Goal: Task Accomplishment & Management: Complete application form

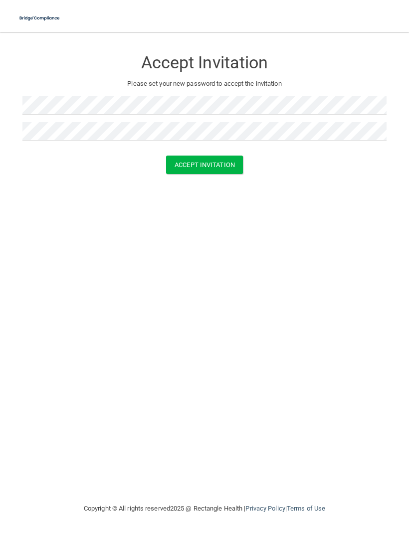
click at [192, 168] on button "Accept Invitation" at bounding box center [204, 164] width 77 height 18
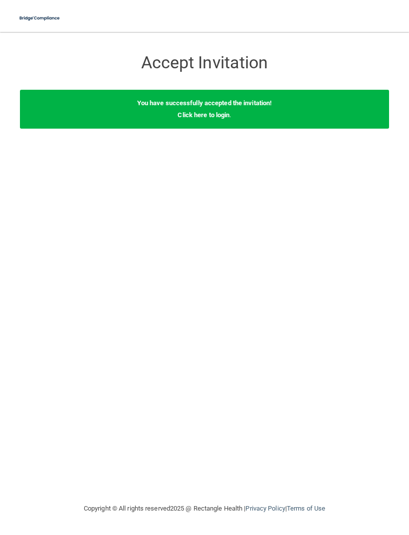
click at [221, 115] on link "Click here to login" at bounding box center [203, 114] width 52 height 7
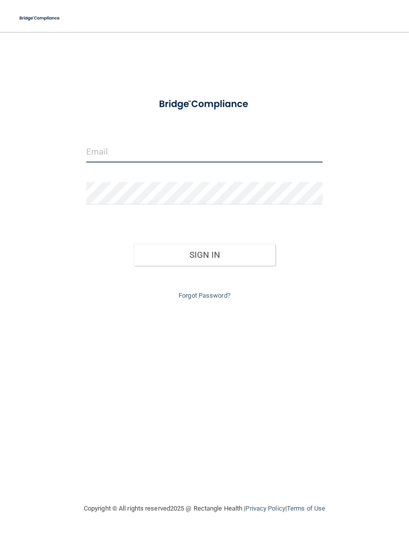
click at [244, 160] on input "email" at bounding box center [204, 151] width 236 height 22
type input "[EMAIL_ADDRESS][DOMAIN_NAME]"
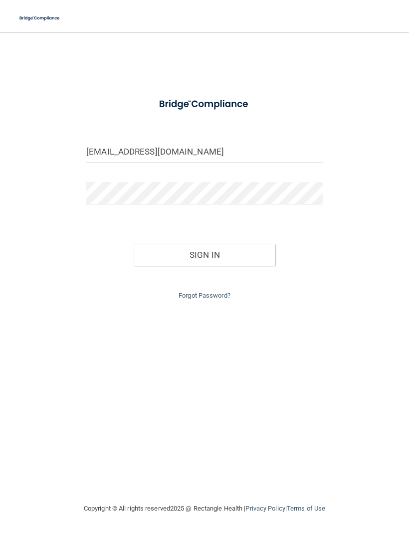
click at [257, 253] on button "Sign In" at bounding box center [205, 255] width 142 height 22
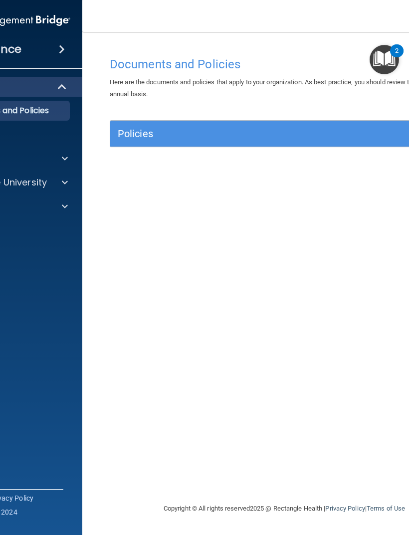
click at [358, 102] on div "Documents and Policies Here are the documents and policies that apply to your o…" at bounding box center [284, 277] width 364 height 450
click at [305, 186] on div "Documents and Policies Here are the documents and policies that apply to your o…" at bounding box center [284, 277] width 364 height 450
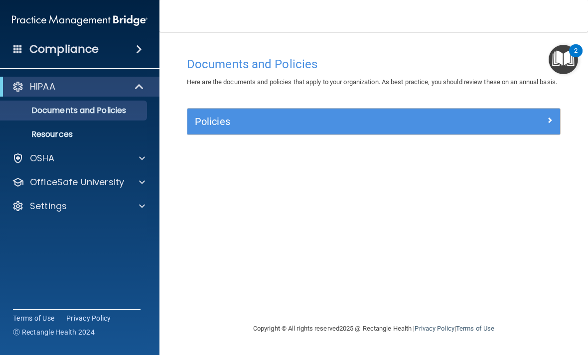
click at [408, 126] on div at bounding box center [513, 120] width 93 height 12
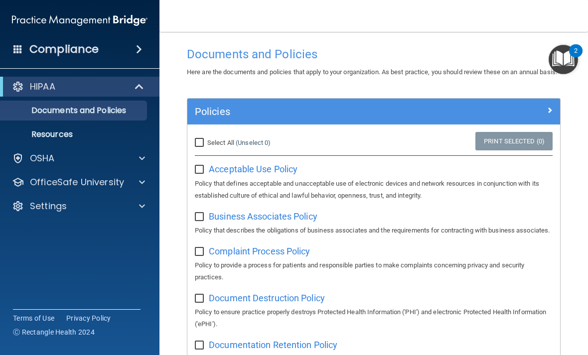
scroll to position [12, 0]
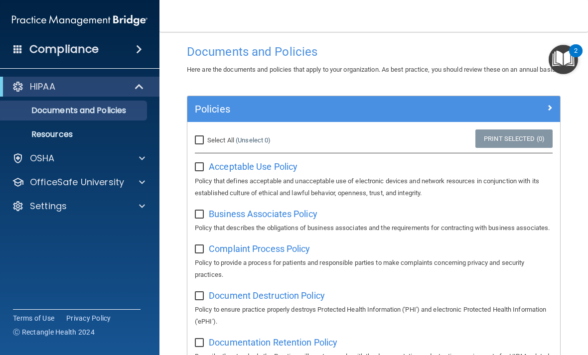
click at [200, 144] on input "Select All (Unselect 0) Unselect All" at bounding box center [200, 141] width 11 height 8
checkbox input "true"
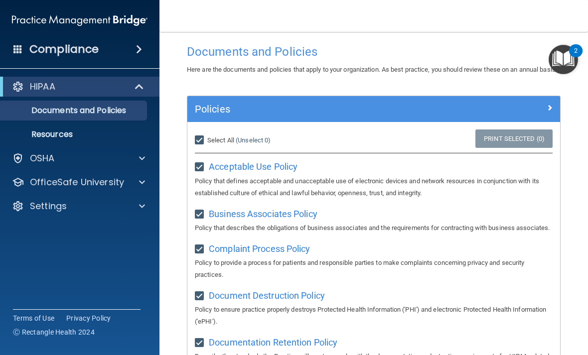
checkbox input "true"
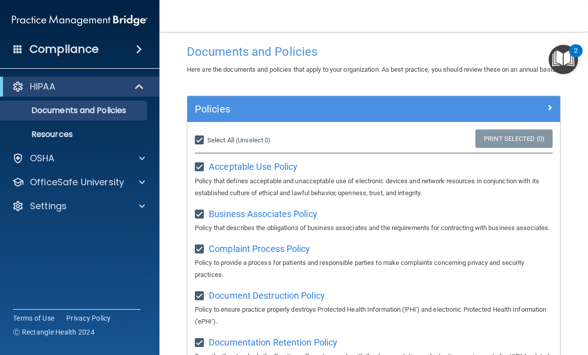
checkbox input "true"
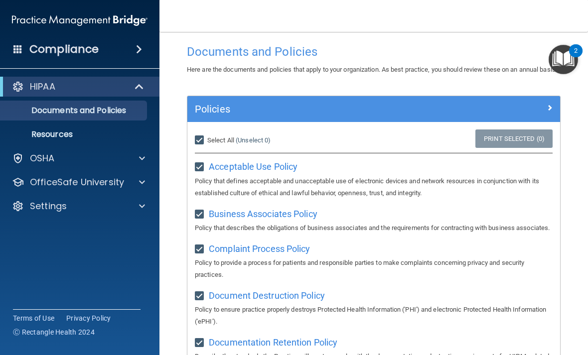
checkbox input "true"
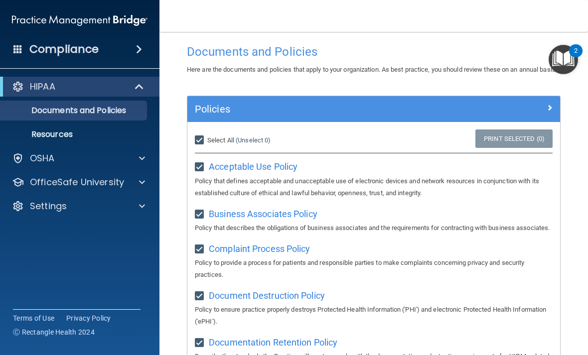
checkbox input "true"
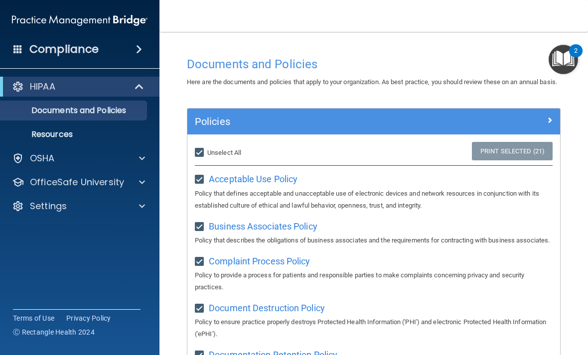
scroll to position [0, 0]
click at [109, 135] on p "Resources" at bounding box center [74, 135] width 136 height 10
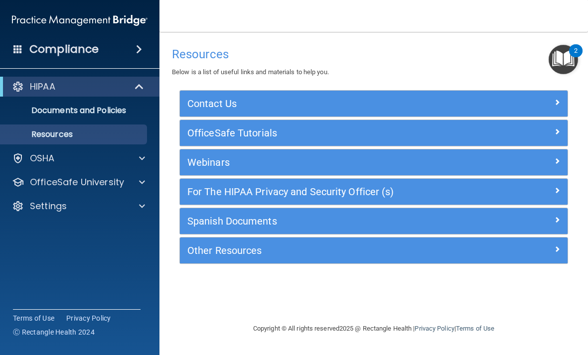
click at [130, 182] on div at bounding box center [140, 182] width 25 height 12
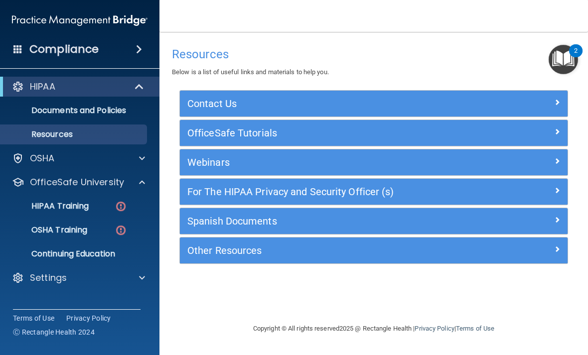
click at [125, 157] on div "OSHA" at bounding box center [66, 158] width 124 height 12
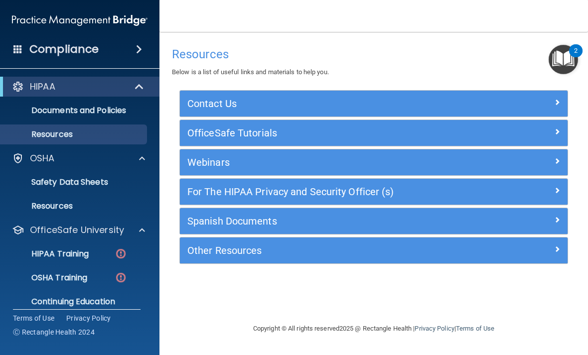
click at [85, 254] on p "HIPAA Training" at bounding box center [47, 254] width 82 height 10
